Goal: Download file/media

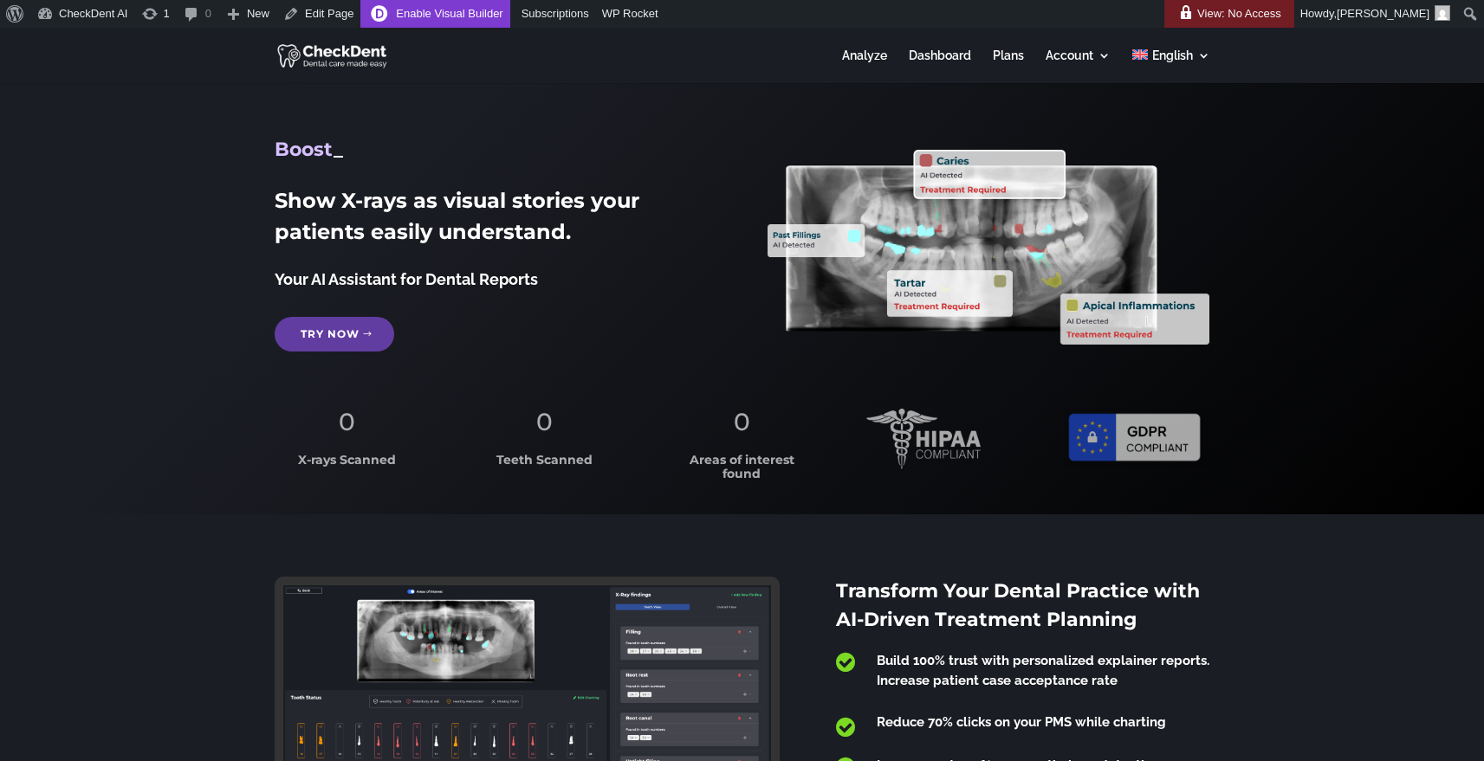
click at [444, 10] on link "Enable Visual Builder" at bounding box center [434, 14] width 149 height 28
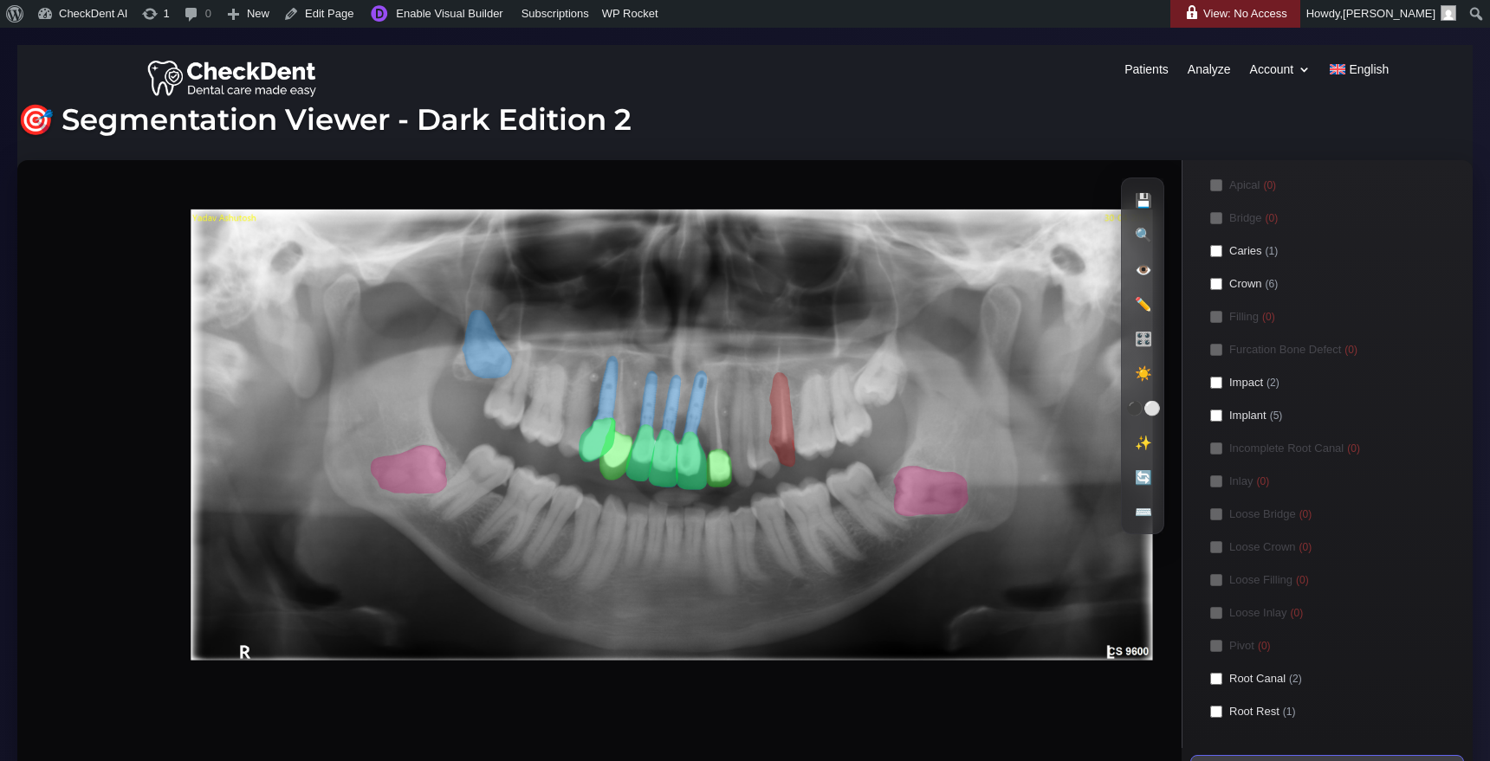
scroll to position [56, 0]
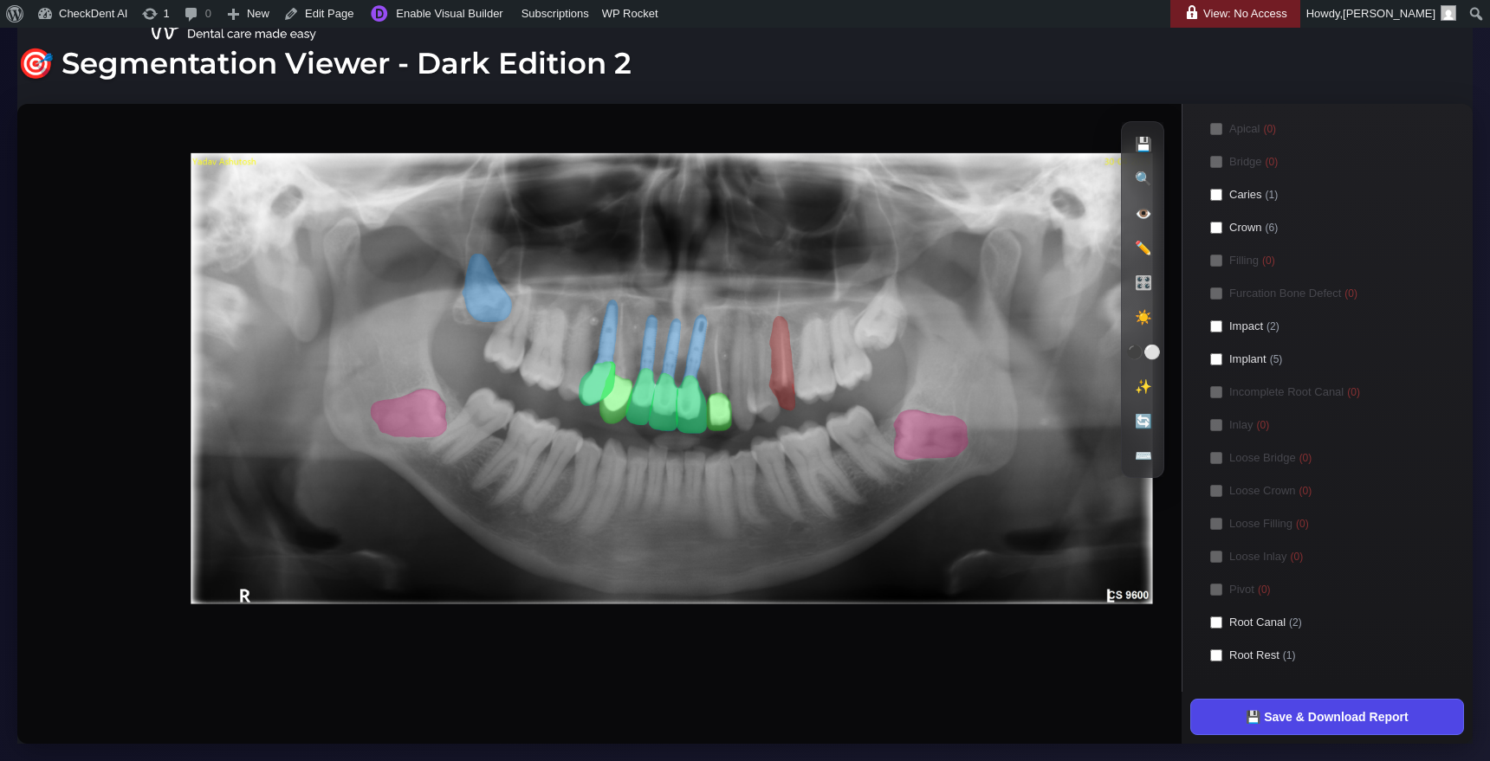
click at [1302, 725] on button "💾 Save & Download Report" at bounding box center [1327, 717] width 274 height 36
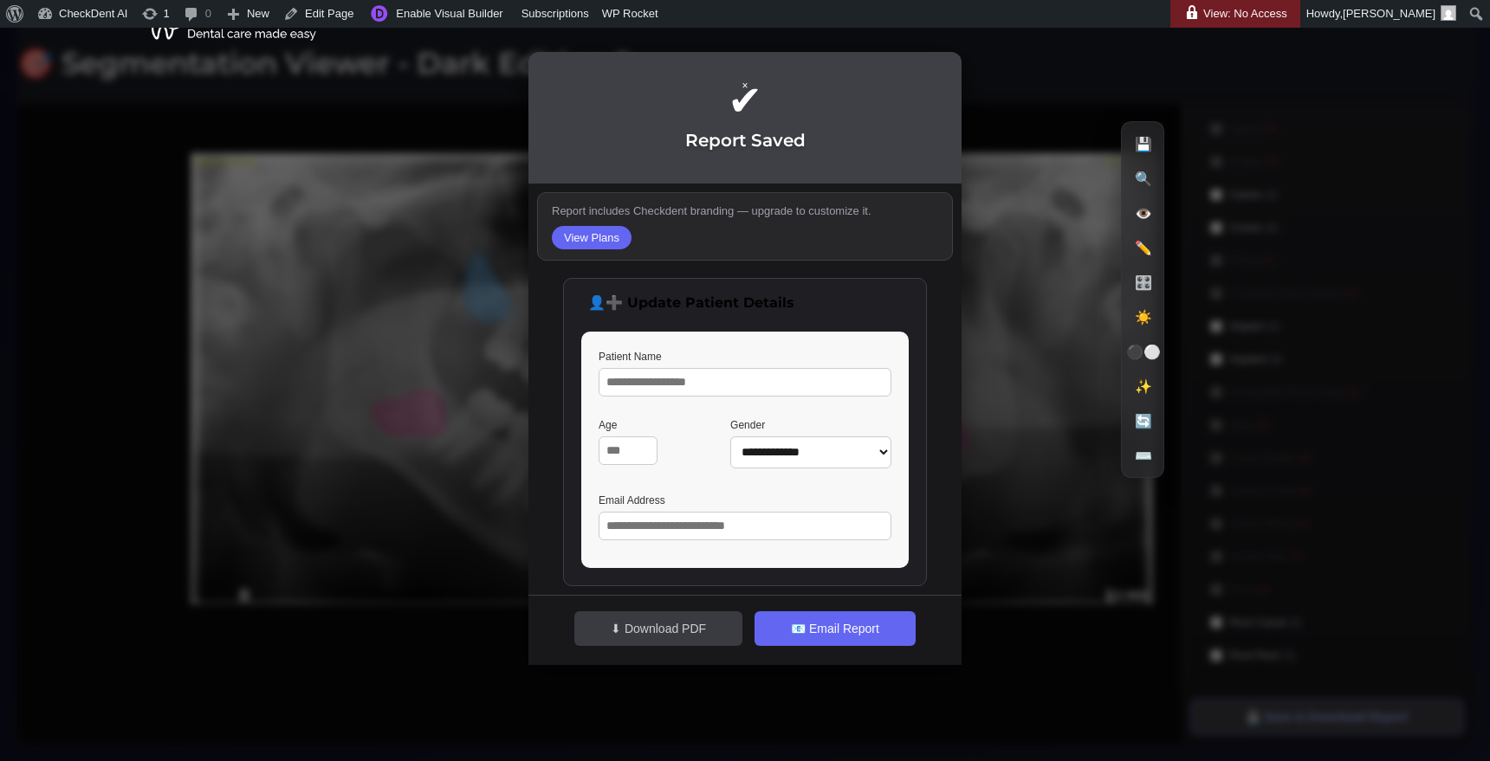
click at [658, 621] on button "⬇ Download PDF" at bounding box center [658, 629] width 168 height 35
click at [678, 626] on button "⬇ Download PDF" at bounding box center [658, 629] width 168 height 35
click at [690, 616] on button "⬇ Download PDF" at bounding box center [658, 629] width 168 height 35
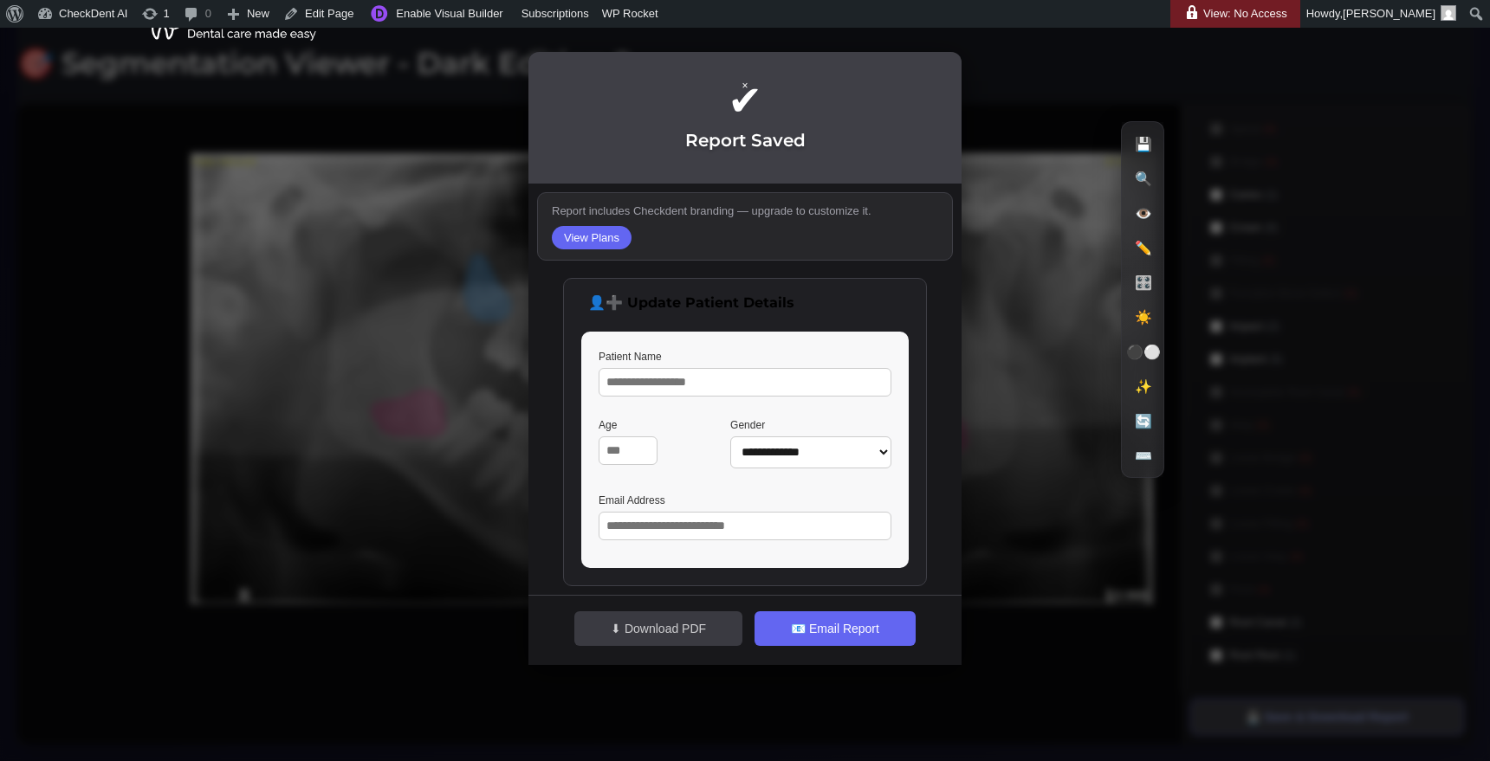
click at [660, 623] on button "⬇ Download PDF" at bounding box center [658, 629] width 168 height 35
click at [803, 621] on button "📧 Email Report" at bounding box center [835, 629] width 161 height 35
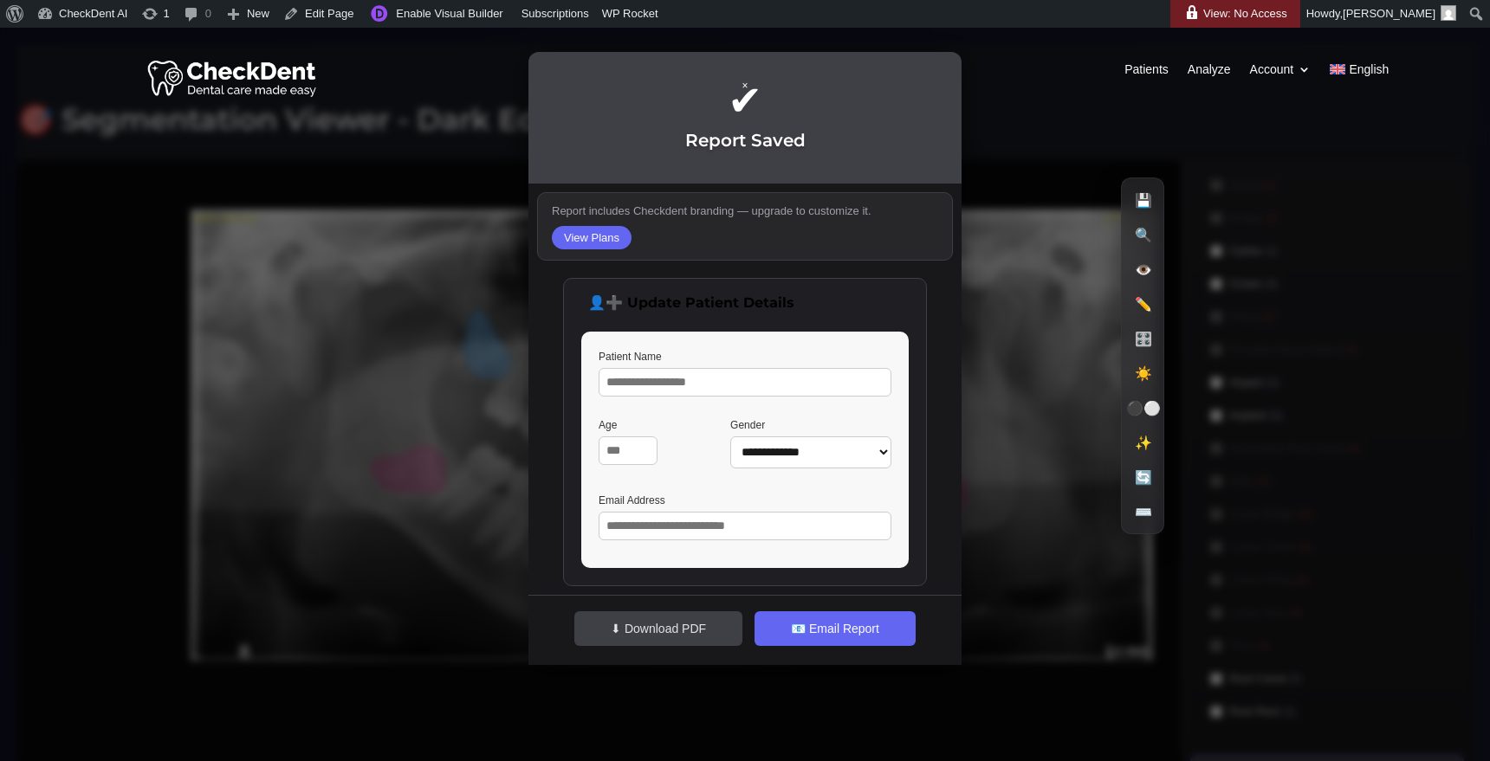
scroll to position [0, 0]
click at [942, 73] on div "Patients Analyze Account Profile Customize Report Logout English Patients Analy…" at bounding box center [744, 78] width 1455 height 60
click at [941, 69] on div "Patients Analyze Account Profile Customize Report Logout English Patients Analy…" at bounding box center [744, 78] width 1455 height 60
click at [941, 72] on div "Patients Analyze Account Profile Customize Report Logout English Patients Analy…" at bounding box center [744, 78] width 1455 height 60
click at [939, 67] on div "Patients Analyze Account Profile Customize Report Logout English Patients Analy…" at bounding box center [744, 78] width 1455 height 60
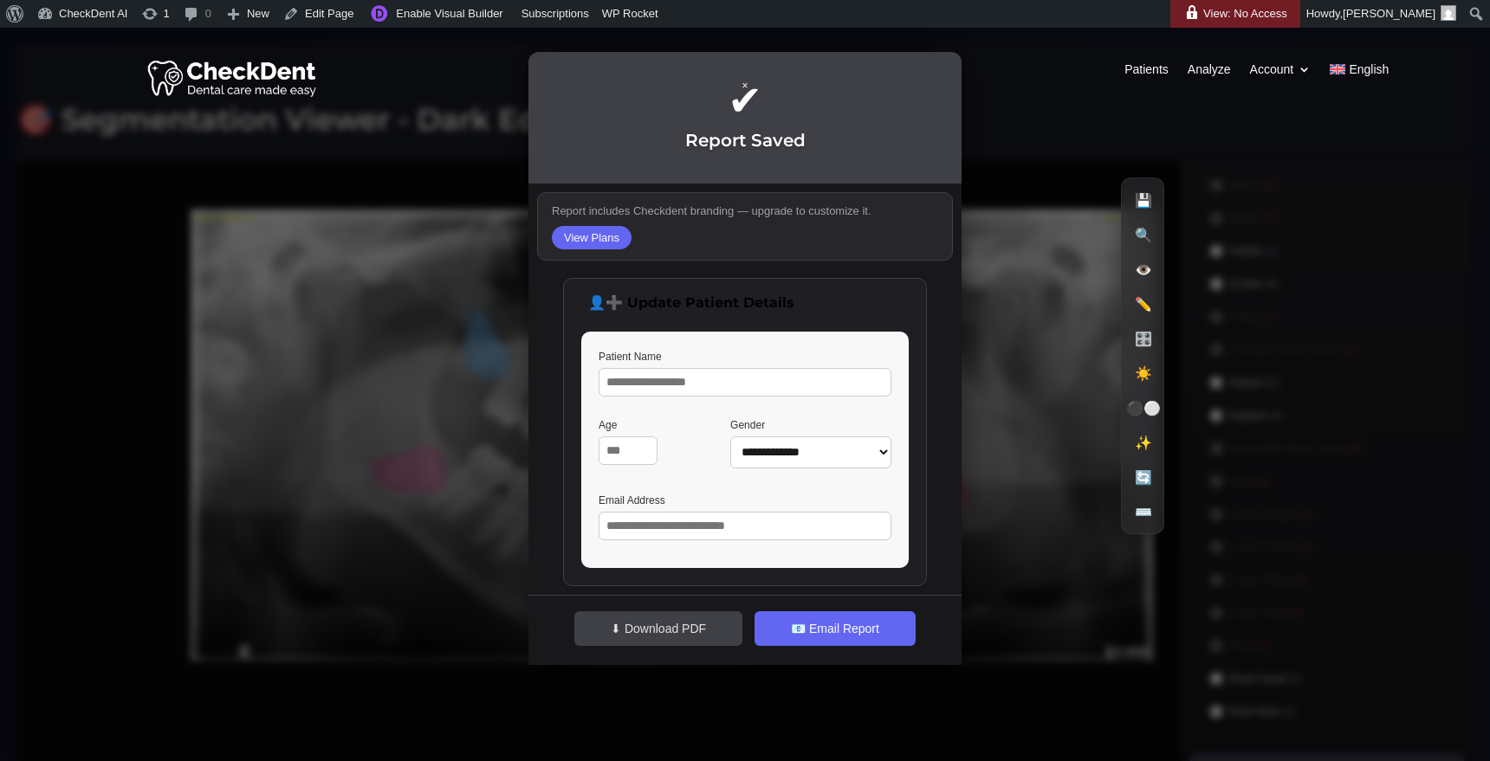
click at [372, 99] on div "Patients Analyze Account Profile Customize Report Logout English Patients Analy…" at bounding box center [744, 78] width 1455 height 60
click at [343, 215] on div "**********" at bounding box center [745, 380] width 1490 height 761
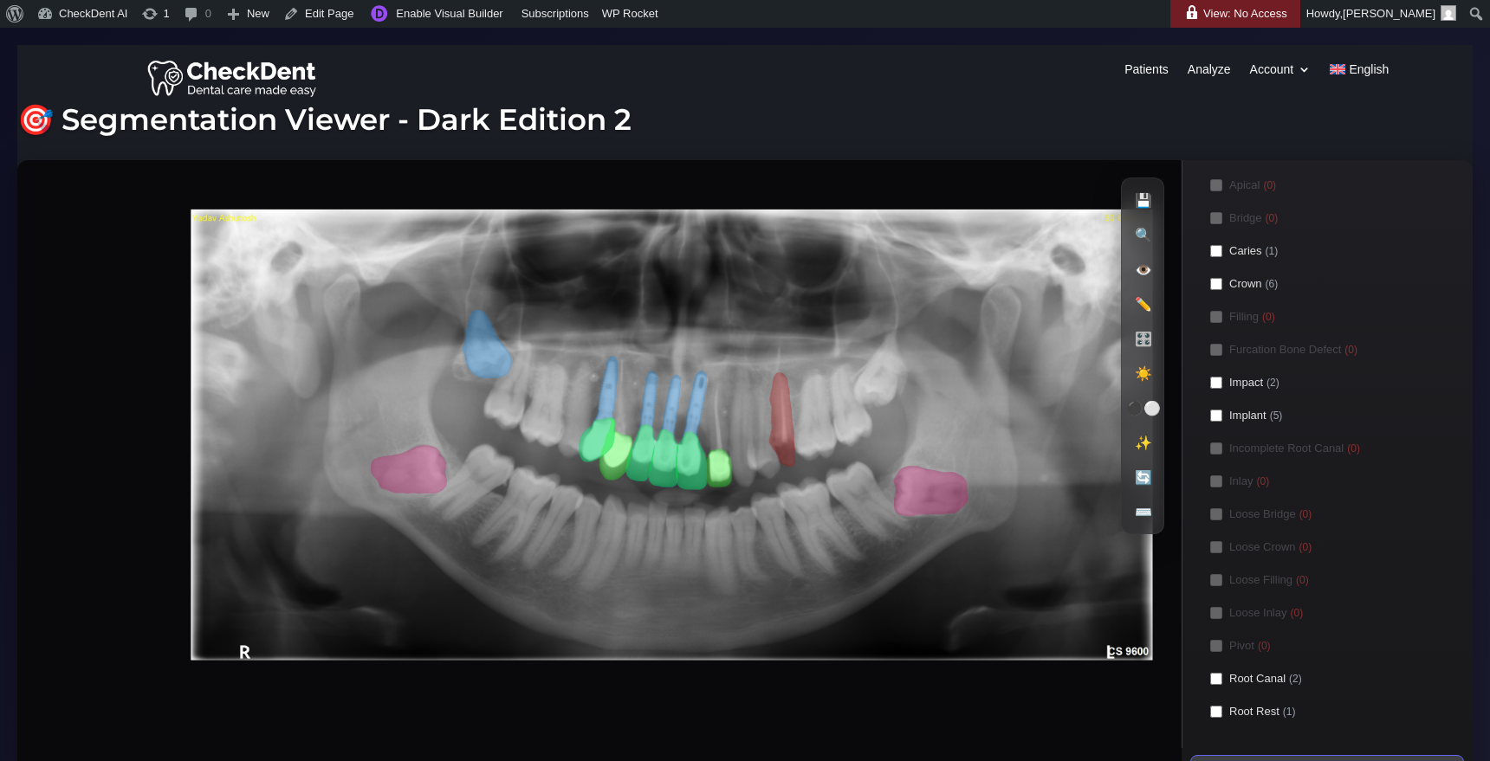
drag, startPoint x: 370, startPoint y: 294, endPoint x: 185, endPoint y: 230, distance: 195.9
click at [191, 230] on image at bounding box center [672, 435] width 962 height 451
